Goal: Task Accomplishment & Management: Manage account settings

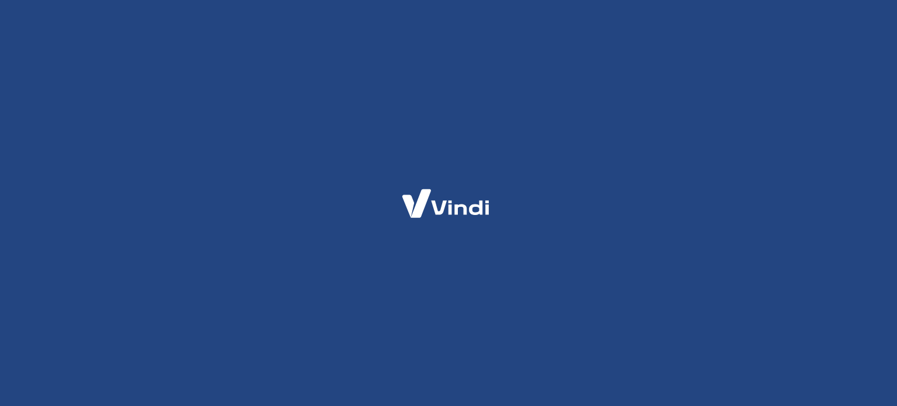
click at [452, 43] on div at bounding box center [448, 203] width 897 height 406
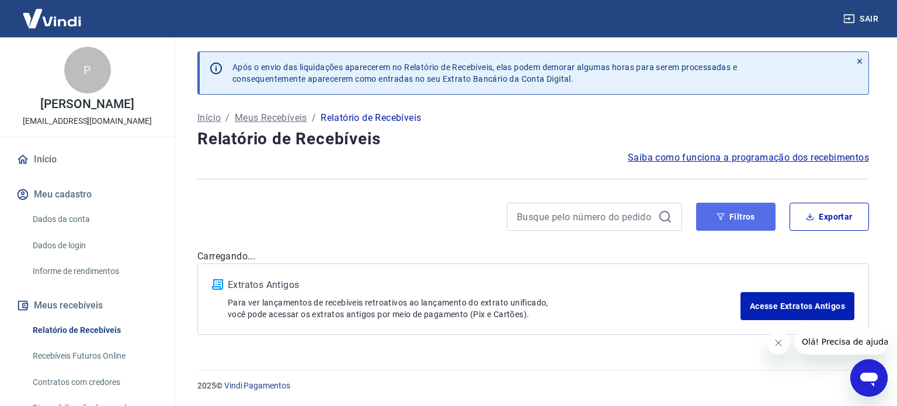
click at [728, 216] on button "Filtros" at bounding box center [735, 217] width 79 height 28
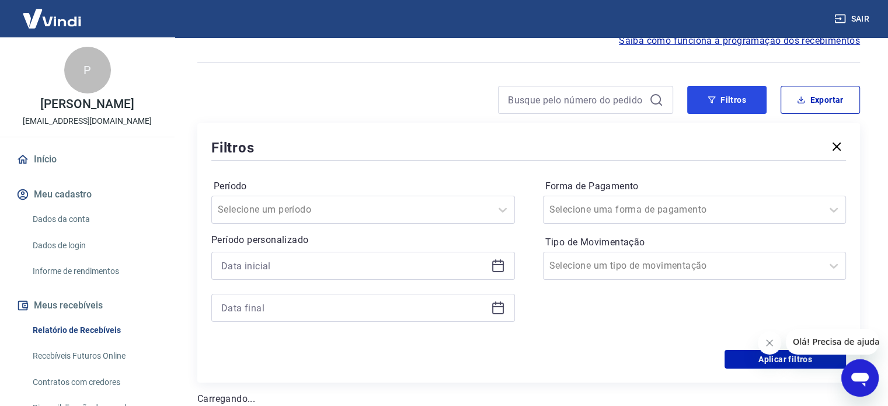
scroll to position [175, 0]
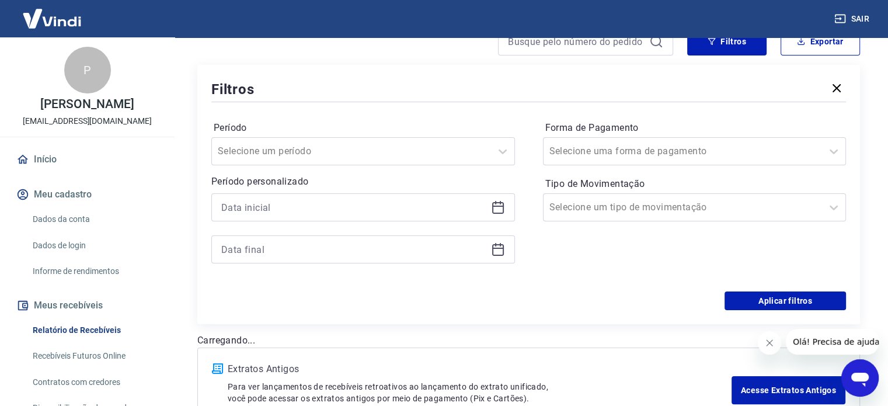
click at [493, 214] on icon at bounding box center [498, 208] width 12 height 12
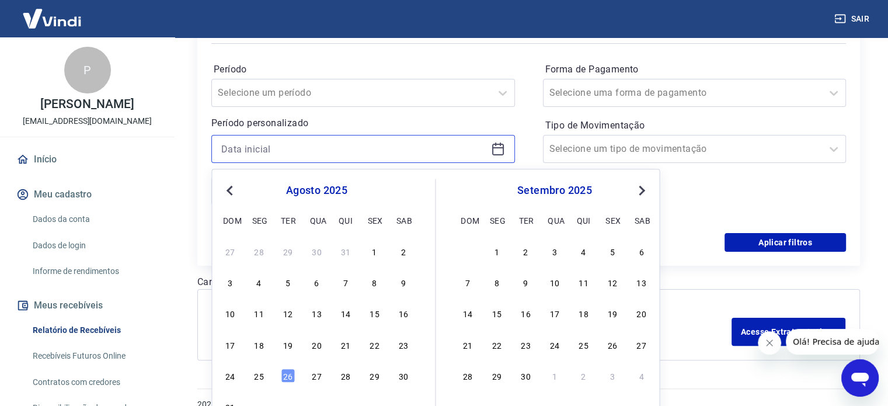
scroll to position [252, 0]
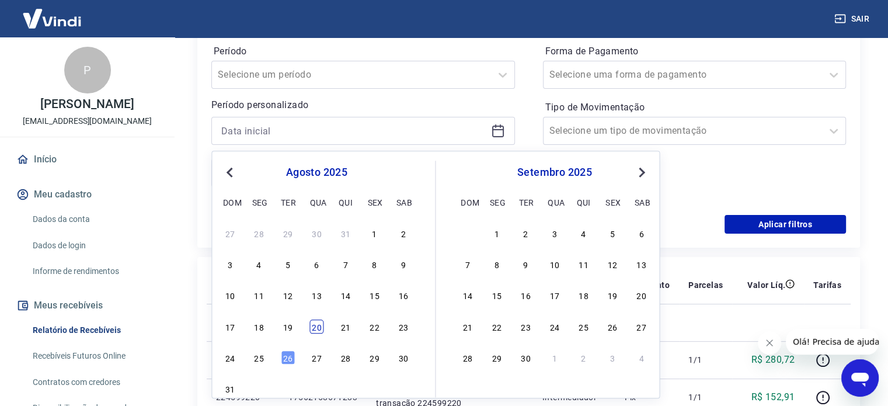
click at [316, 328] on div "20" at bounding box center [317, 327] width 14 height 14
type input "[DATE]"
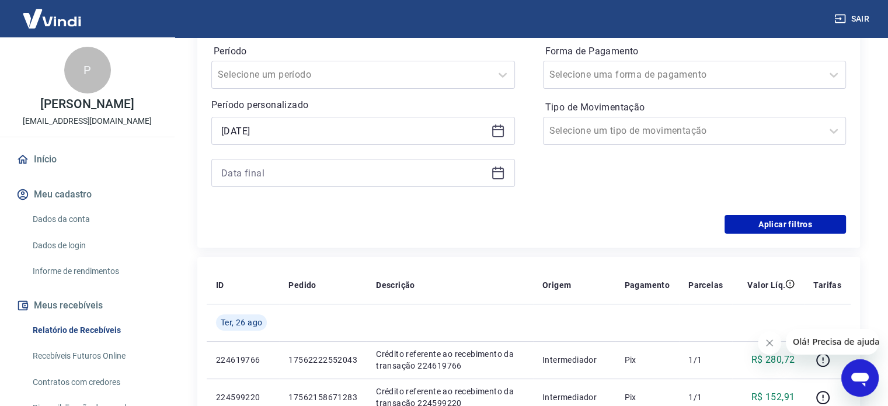
click at [496, 168] on icon at bounding box center [495, 168] width 1 height 4
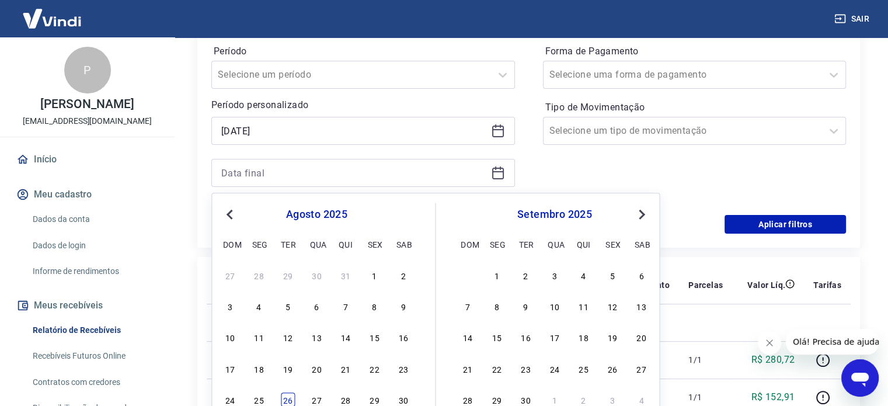
click at [284, 393] on div "26" at bounding box center [288, 400] width 14 height 14
type input "[DATE]"
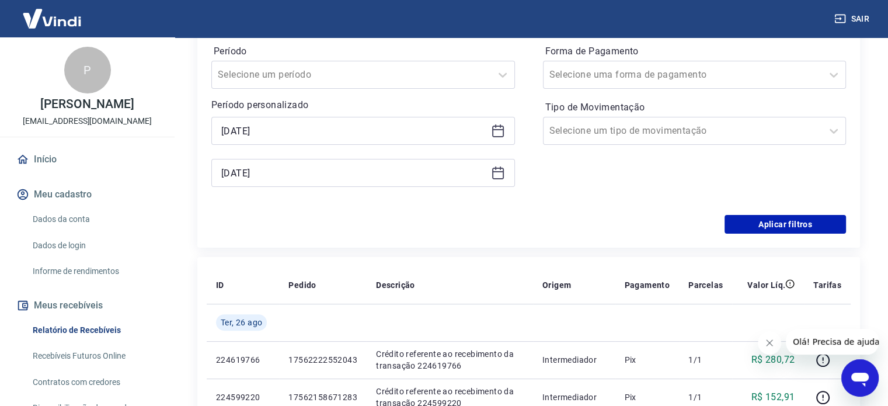
click at [774, 343] on icon "Fechar mensagem da empresa" at bounding box center [769, 342] width 9 height 9
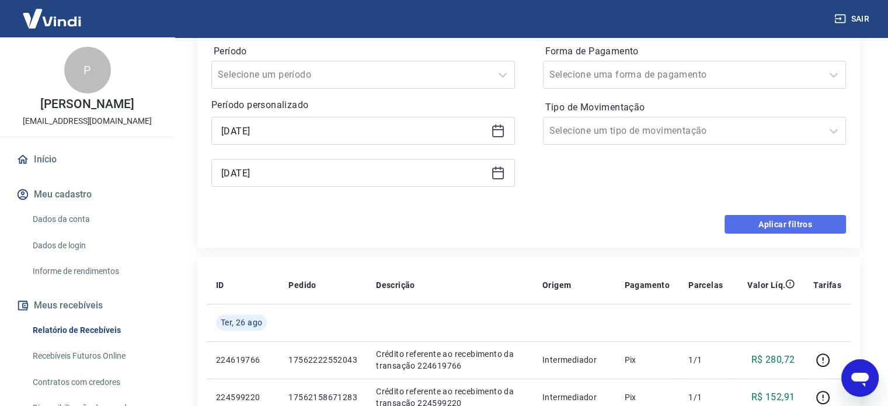
click at [759, 223] on button "Aplicar filtros" at bounding box center [786, 224] width 122 height 19
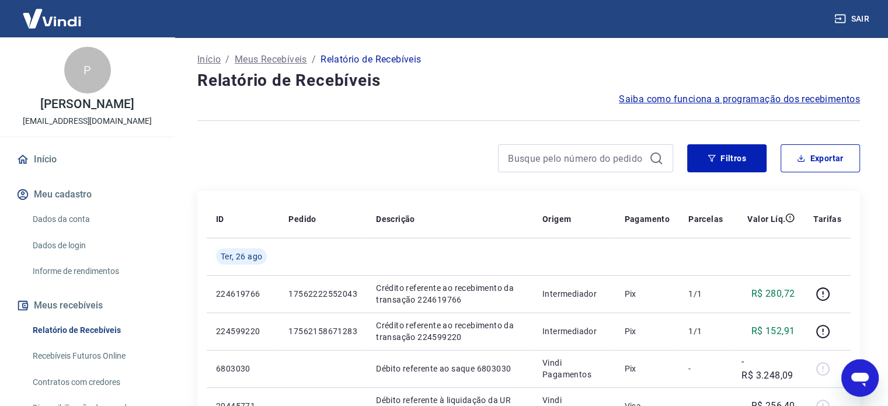
scroll to position [117, 0]
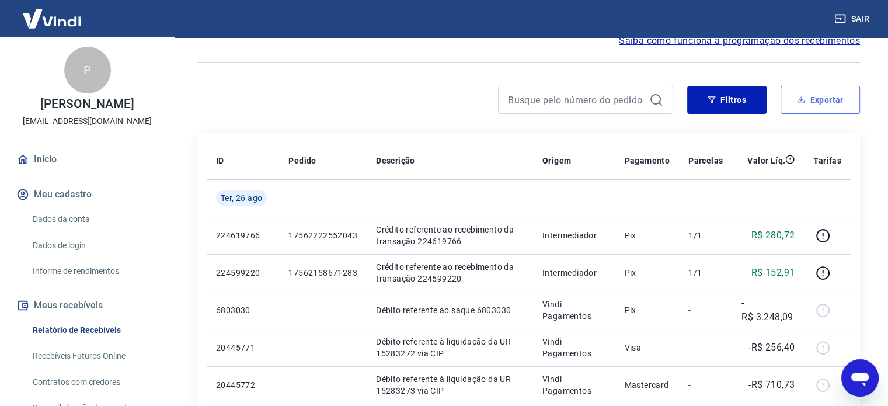
click at [830, 98] on button "Exportar" at bounding box center [820, 100] width 79 height 28
type input "[DATE]"
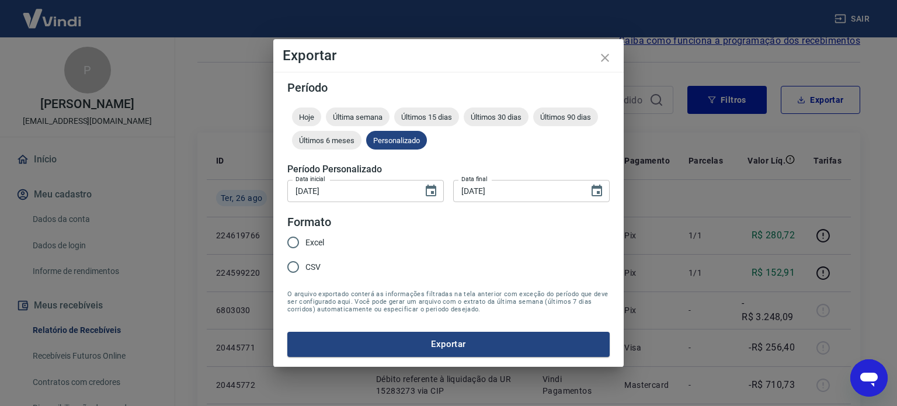
click at [318, 241] on span "Excel" at bounding box center [315, 243] width 19 height 12
click at [306, 241] on input "Excel" at bounding box center [293, 242] width 25 height 25
radio input "true"
click at [460, 343] on button "Exportar" at bounding box center [448, 344] width 322 height 25
